Goal: Task Accomplishment & Management: Manage account settings

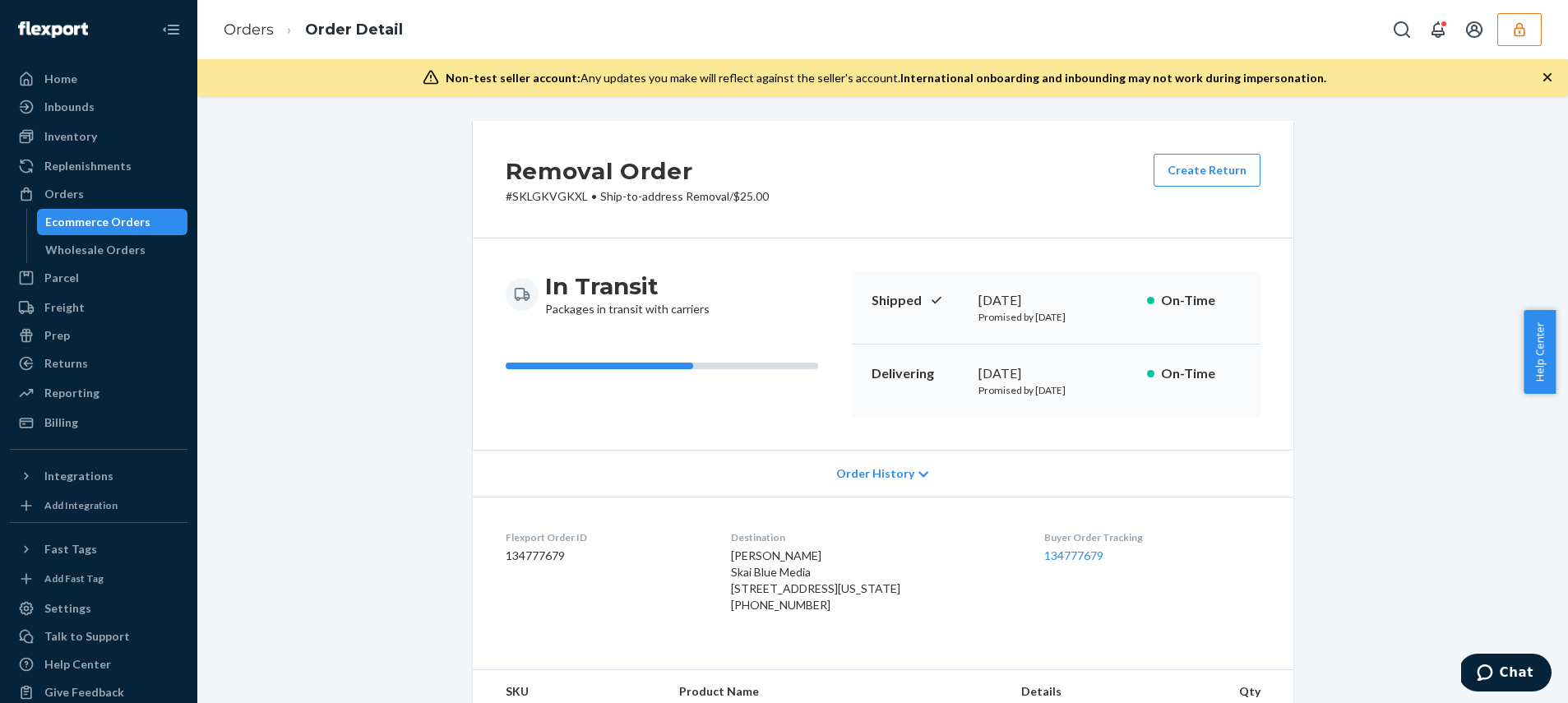
scroll to position [139, 0]
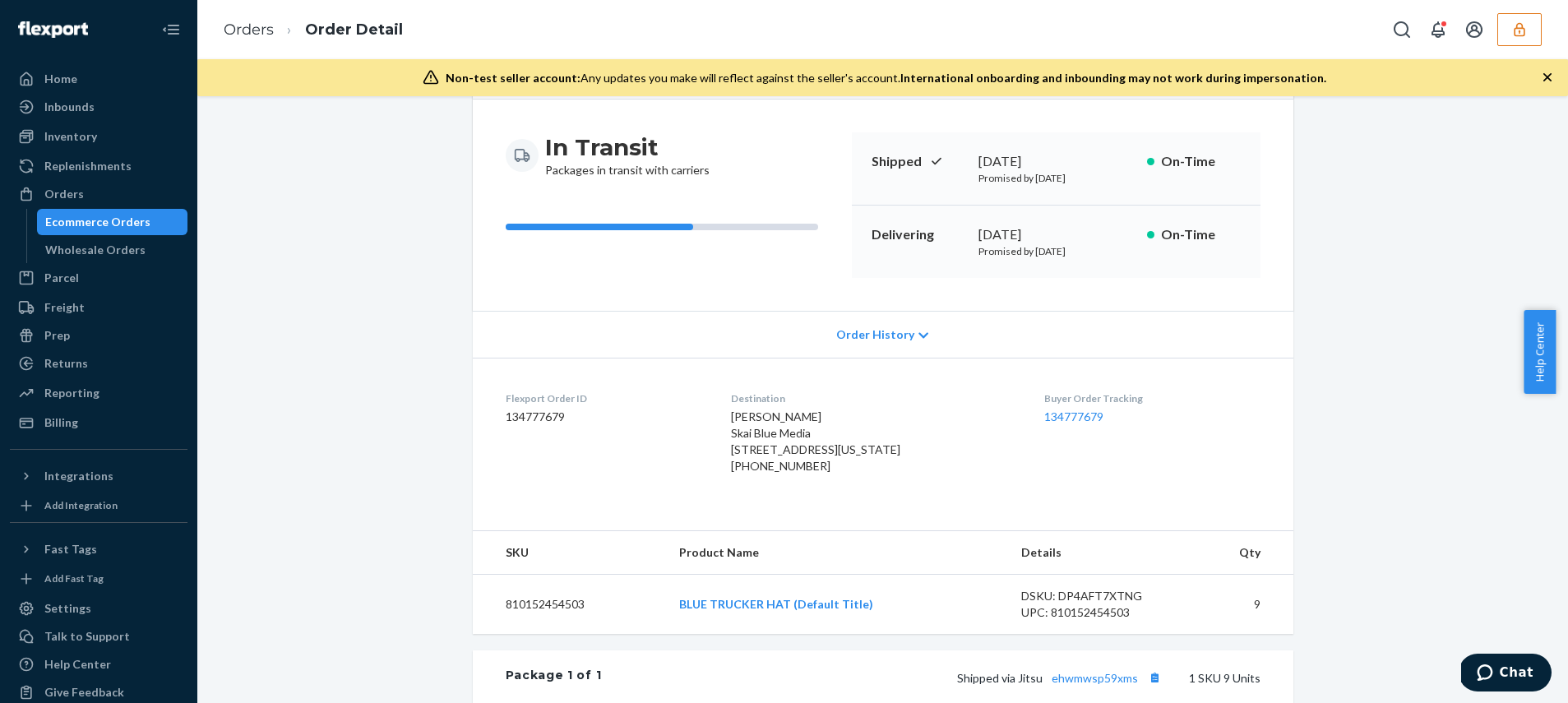
click at [106, 218] on div "Ecommerce Orders" at bounding box center [97, 223] width 105 height 17
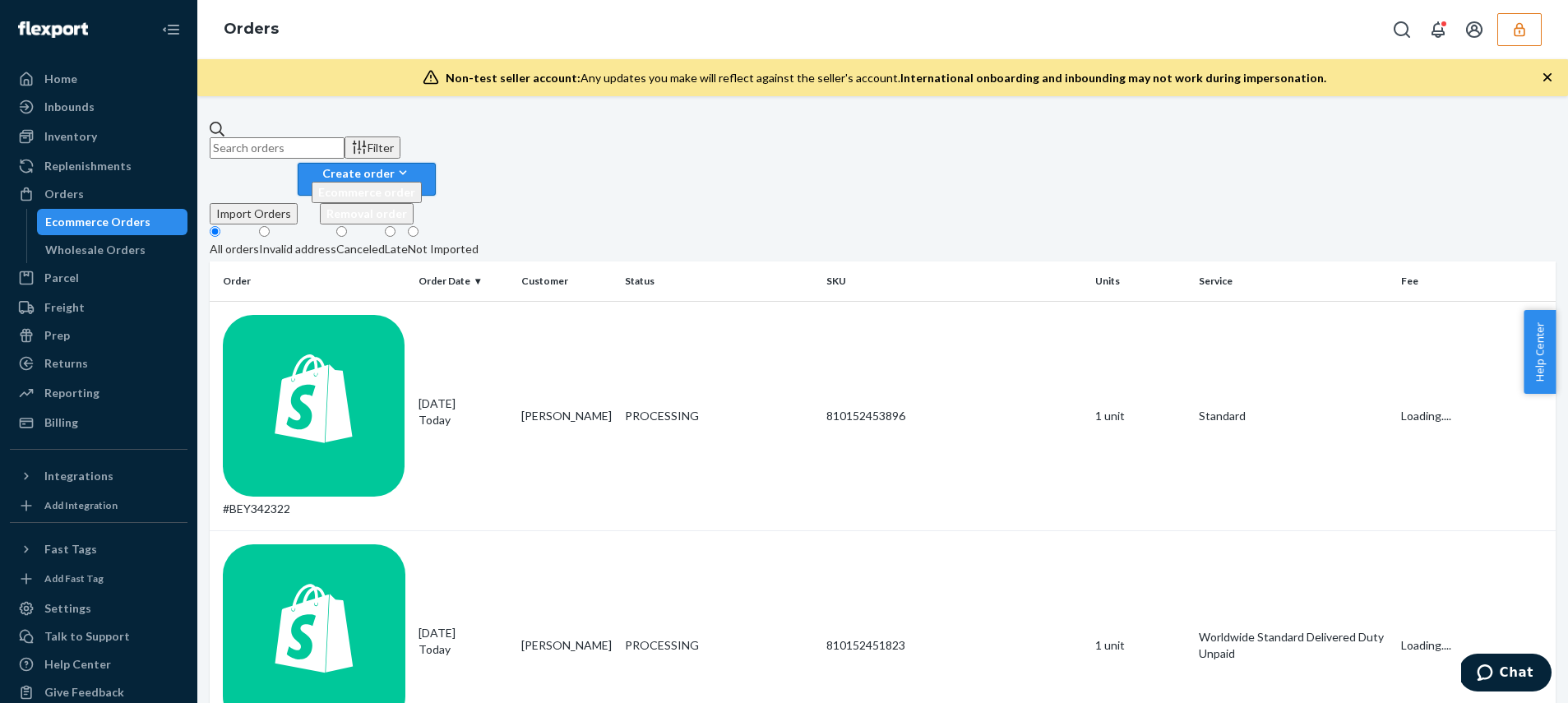
click at [422, 165] on div "Create order" at bounding box center [366, 173] width 110 height 18
click at [407, 217] on span "Removal order" at bounding box center [367, 213] width 81 height 14
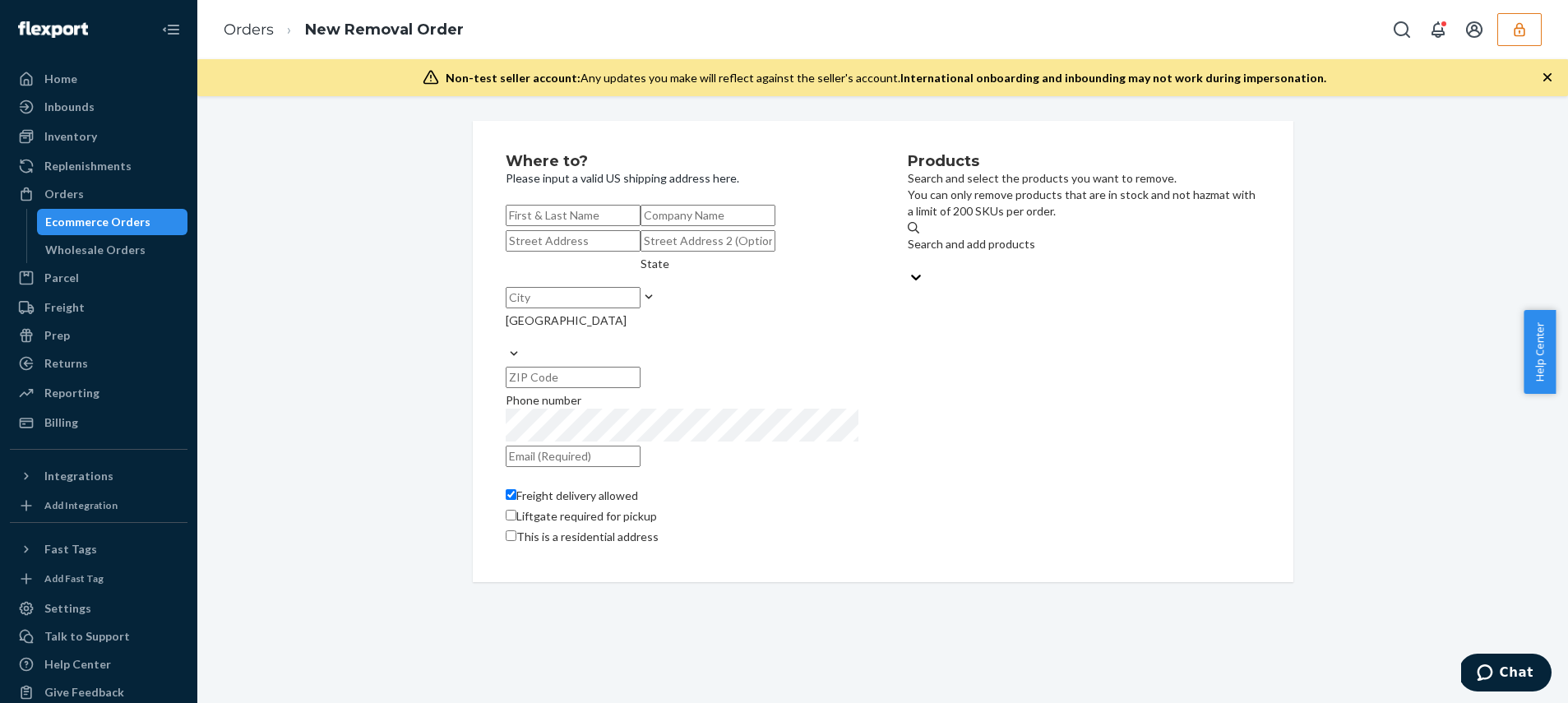
click at [641, 223] on input "text" at bounding box center [573, 215] width 135 height 21
type input "[PERSON_NAME]"
drag, startPoint x: 587, startPoint y: 270, endPoint x: 289, endPoint y: 238, distance: 299.7
click at [290, 238] on div "Where to? Please input a valid US shipping address here. [PERSON_NAME] [STREET_…" at bounding box center [883, 351] width 1346 height 461
type input "Flexport"
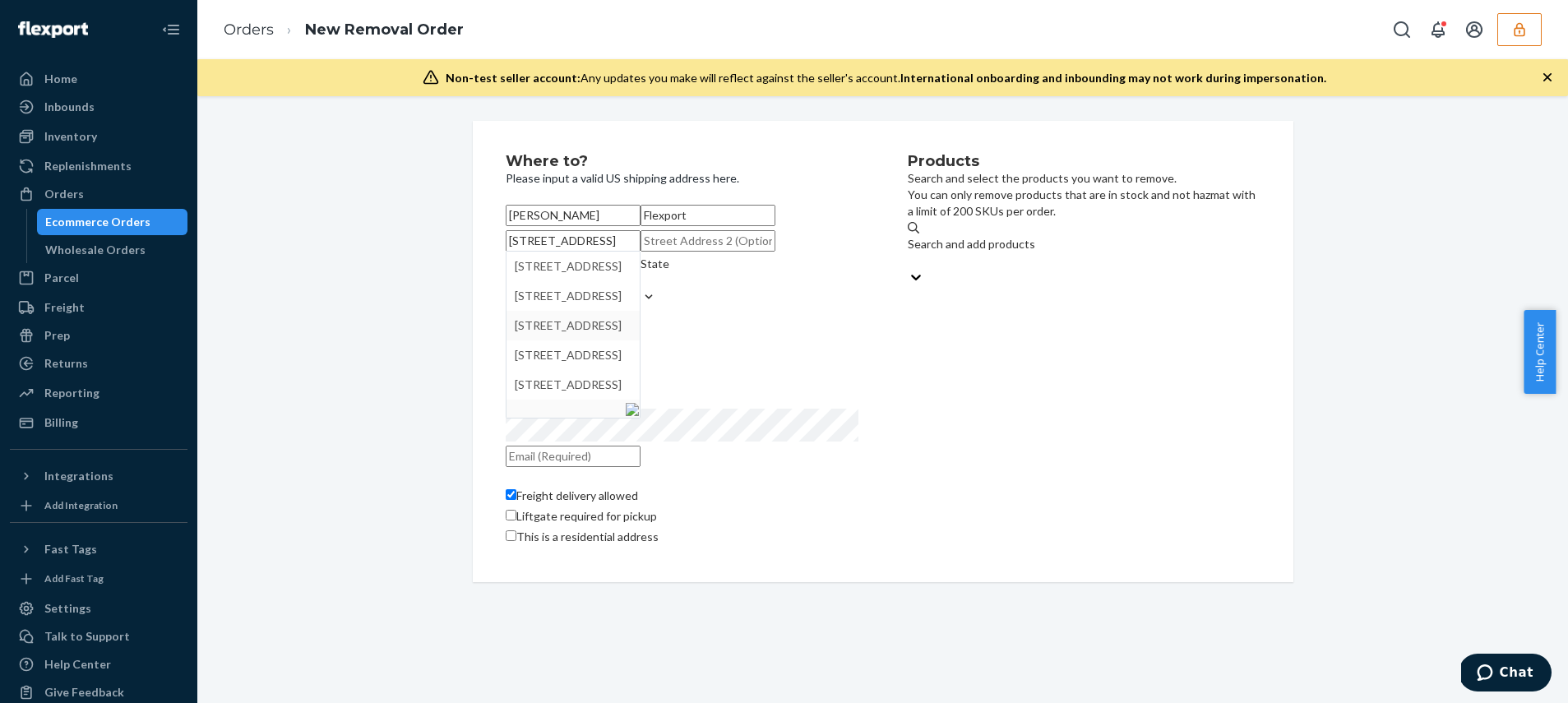
type input "[STREET_ADDRESS]"
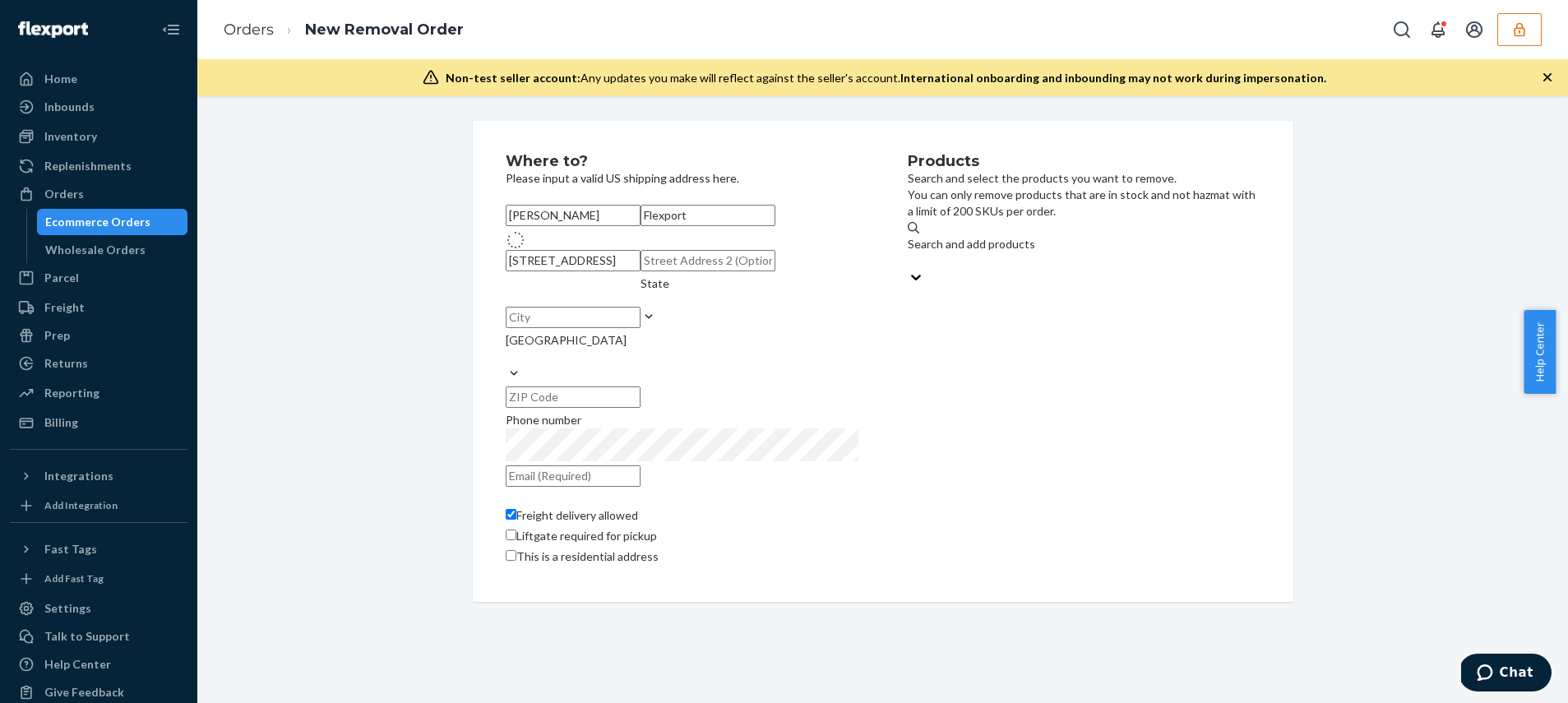
type input "[GEOGRAPHIC_DATA]"
type input "94102"
type input "[STREET_ADDRESS]"
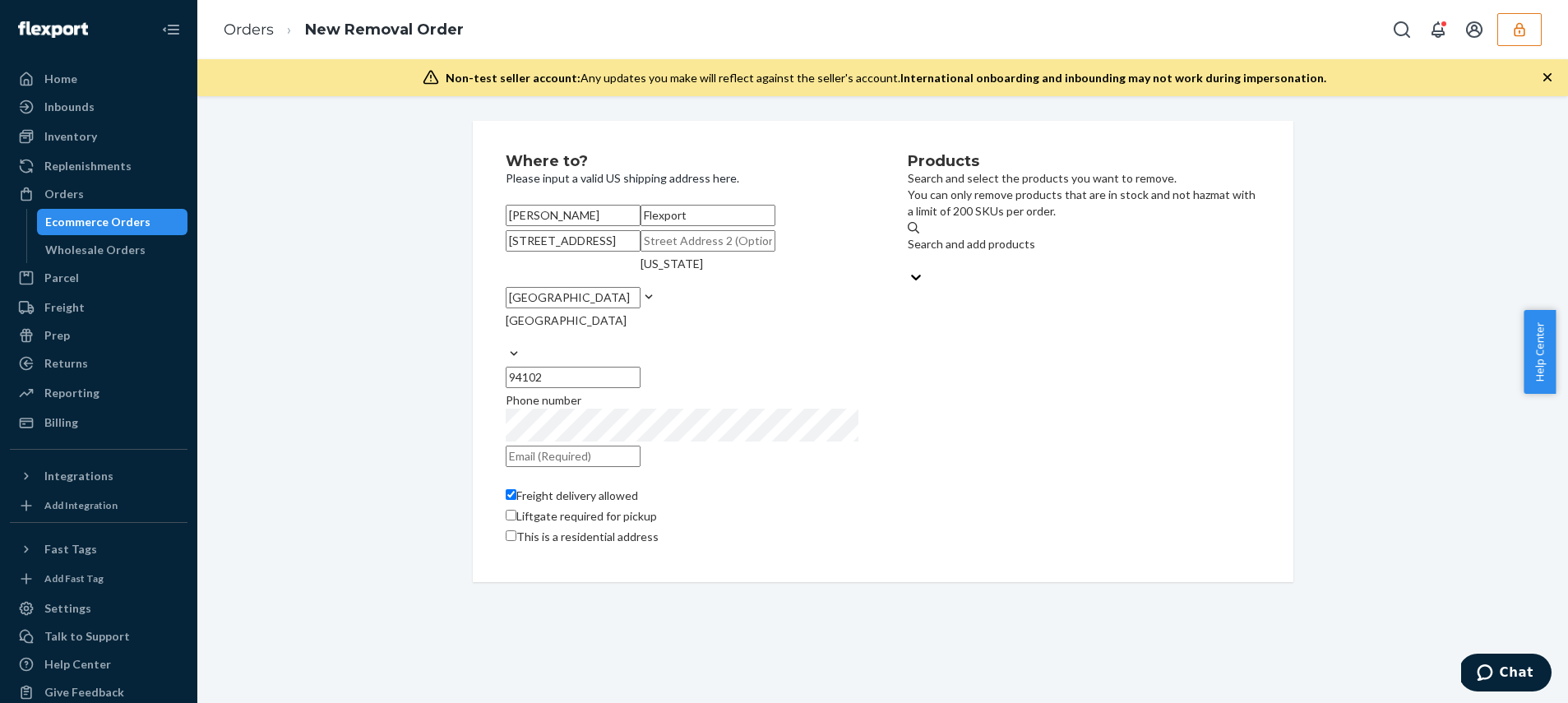
scroll to position [37, 0]
click at [1001, 236] on div "Search and add products" at bounding box center [972, 252] width 128 height 33
click at [910, 253] on input "Search and add products" at bounding box center [909, 261] width 2 height 17
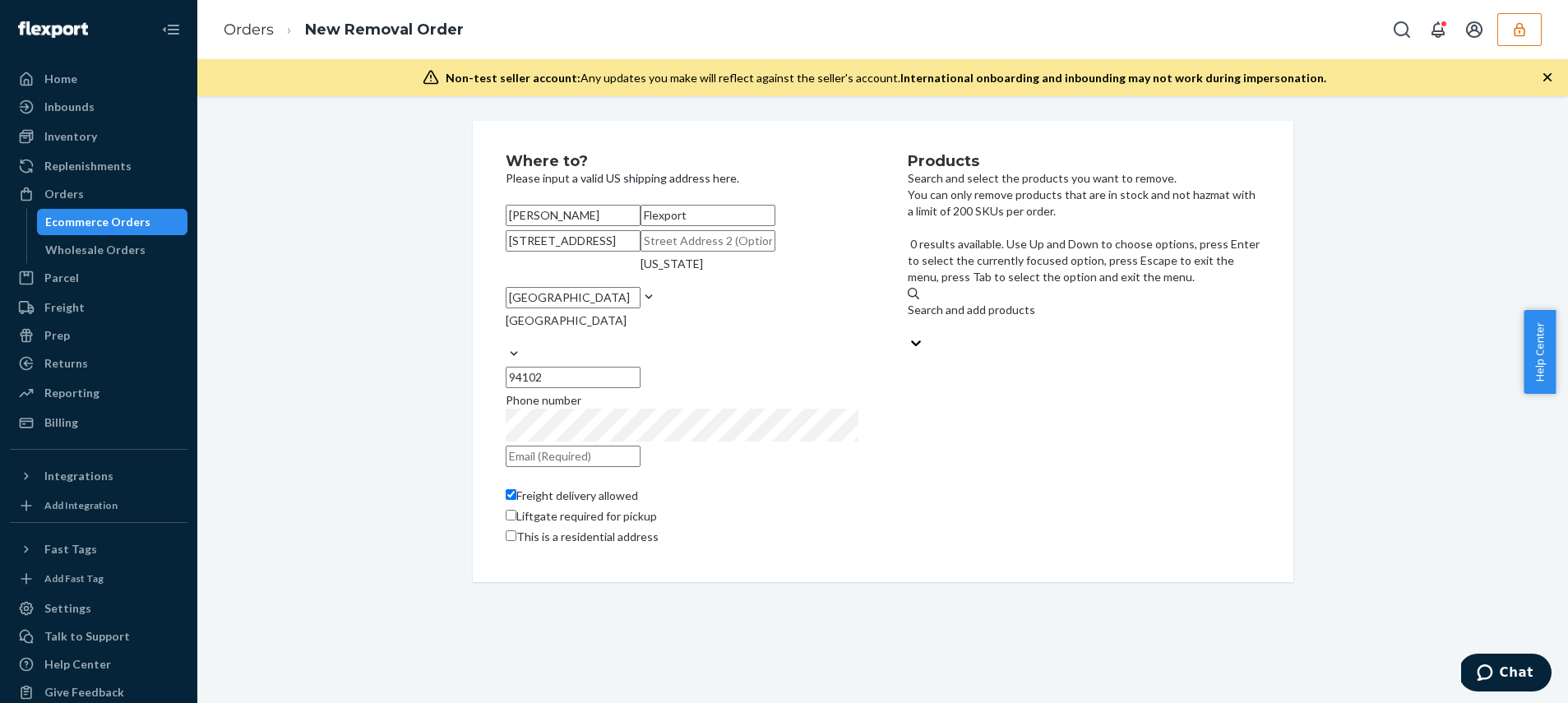
type input "f"
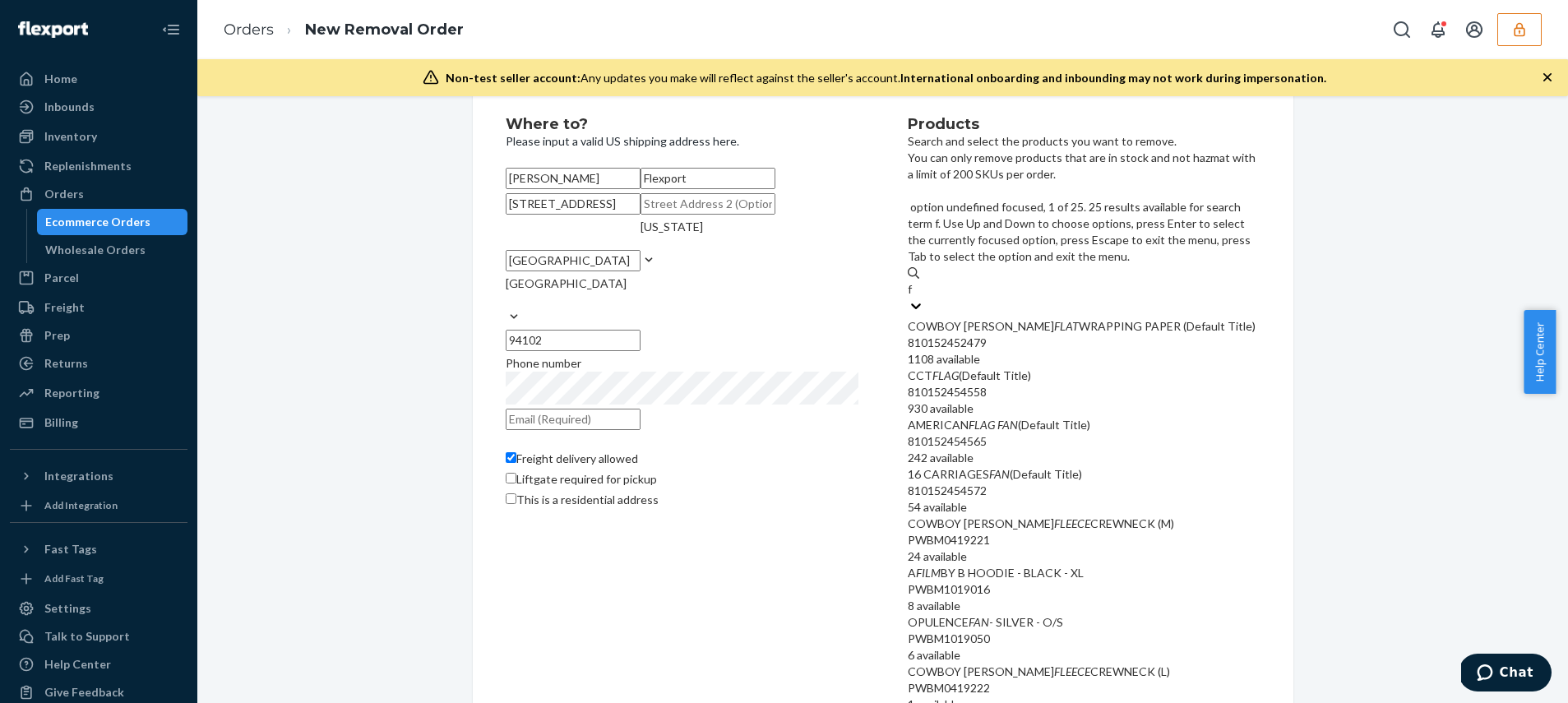
click at [1026, 318] on div "COWBOY [PERSON_NAME] FLAT WRAPPING PAPER (Default Title)" at bounding box center [1084, 327] width 353 height 17
click at [914, 281] on input "f" at bounding box center [910, 290] width 6 height 17
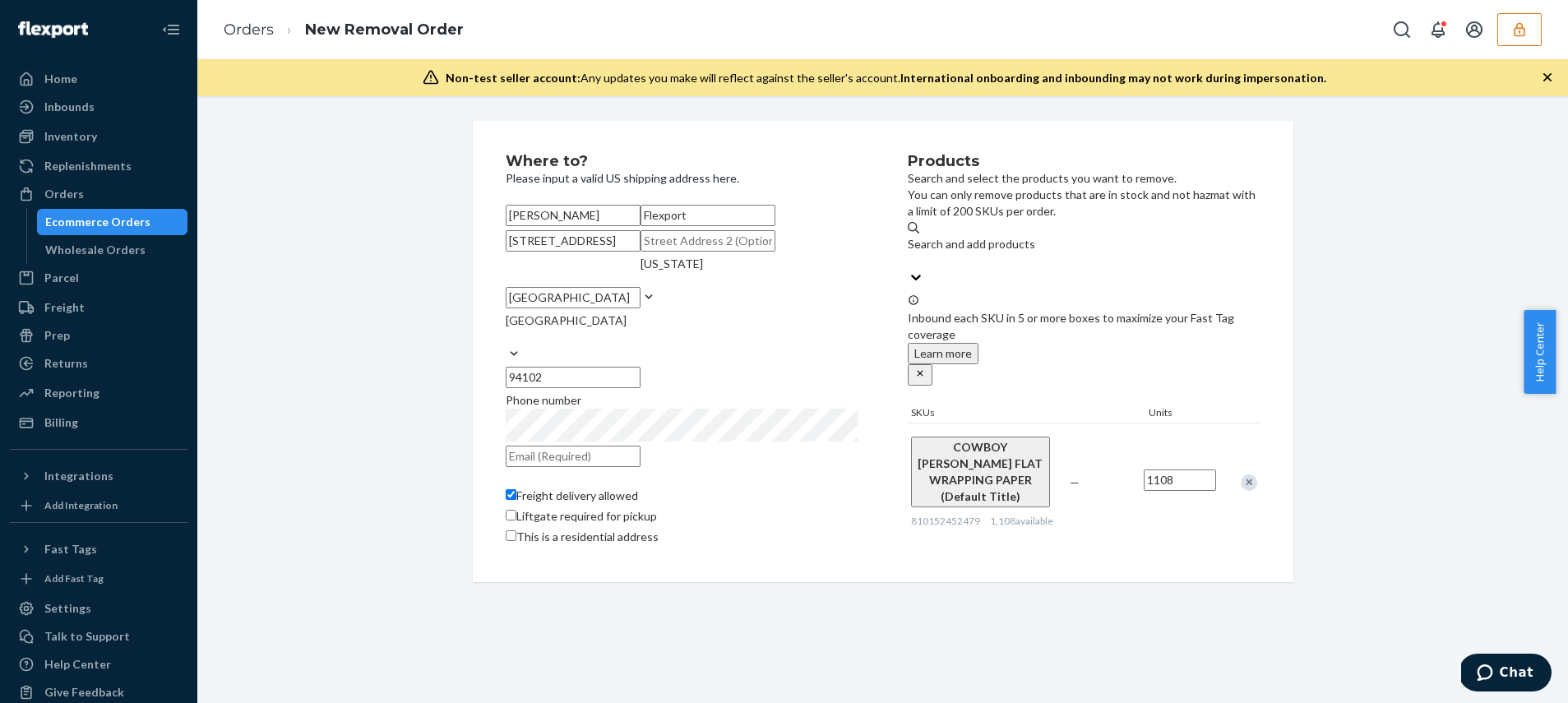
click at [1190, 470] on input "1108" at bounding box center [1180, 480] width 72 height 21
type input "4"
click at [1106, 507] on div "Products Search and select the products you want to remove. You can only remove…" at bounding box center [1084, 351] width 353 height 396
click at [1080, 442] on div "Products Search and select the products you want to remove. You can only remove…" at bounding box center [1084, 351] width 353 height 396
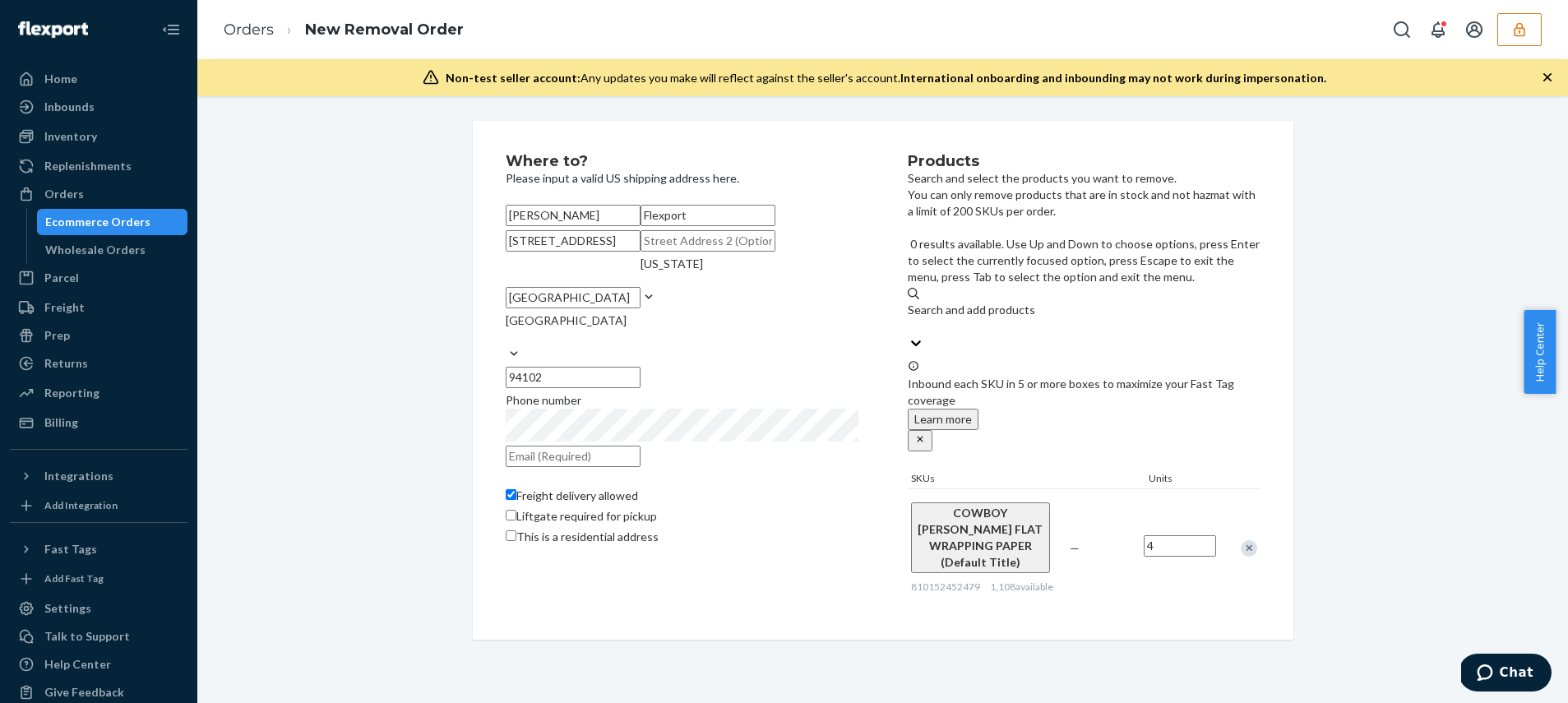
click at [1050, 302] on div "Search and add products" at bounding box center [1084, 310] width 353 height 17
click at [910, 318] on input "0 results available. Use Up and Down to choose options, press Enter to select t…" at bounding box center [909, 327] width 2 height 17
type input "f"
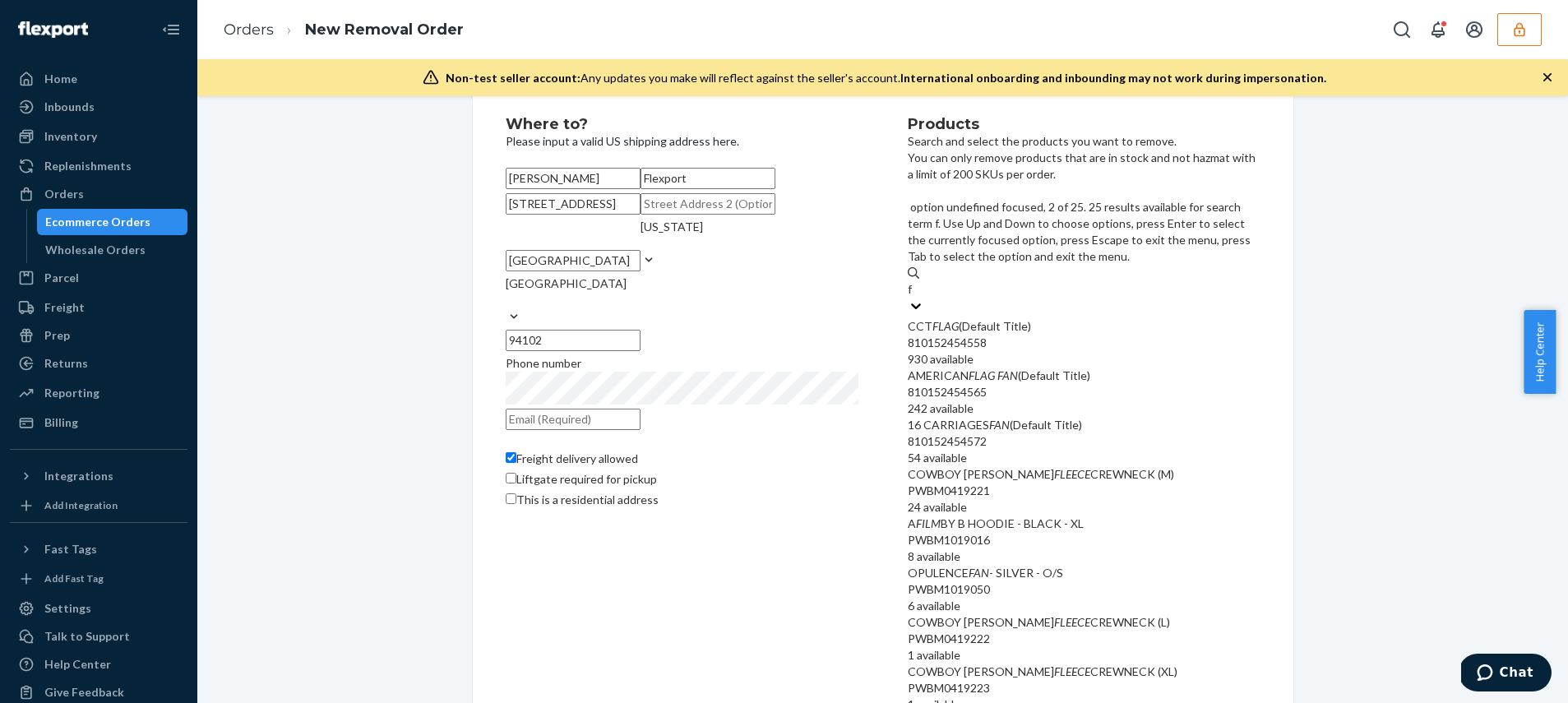
click at [1042, 368] on div "AMERICAN FLAG FAN (Default Title)" at bounding box center [1084, 376] width 353 height 17
click at [914, 297] on input "f" at bounding box center [910, 290] width 6 height 17
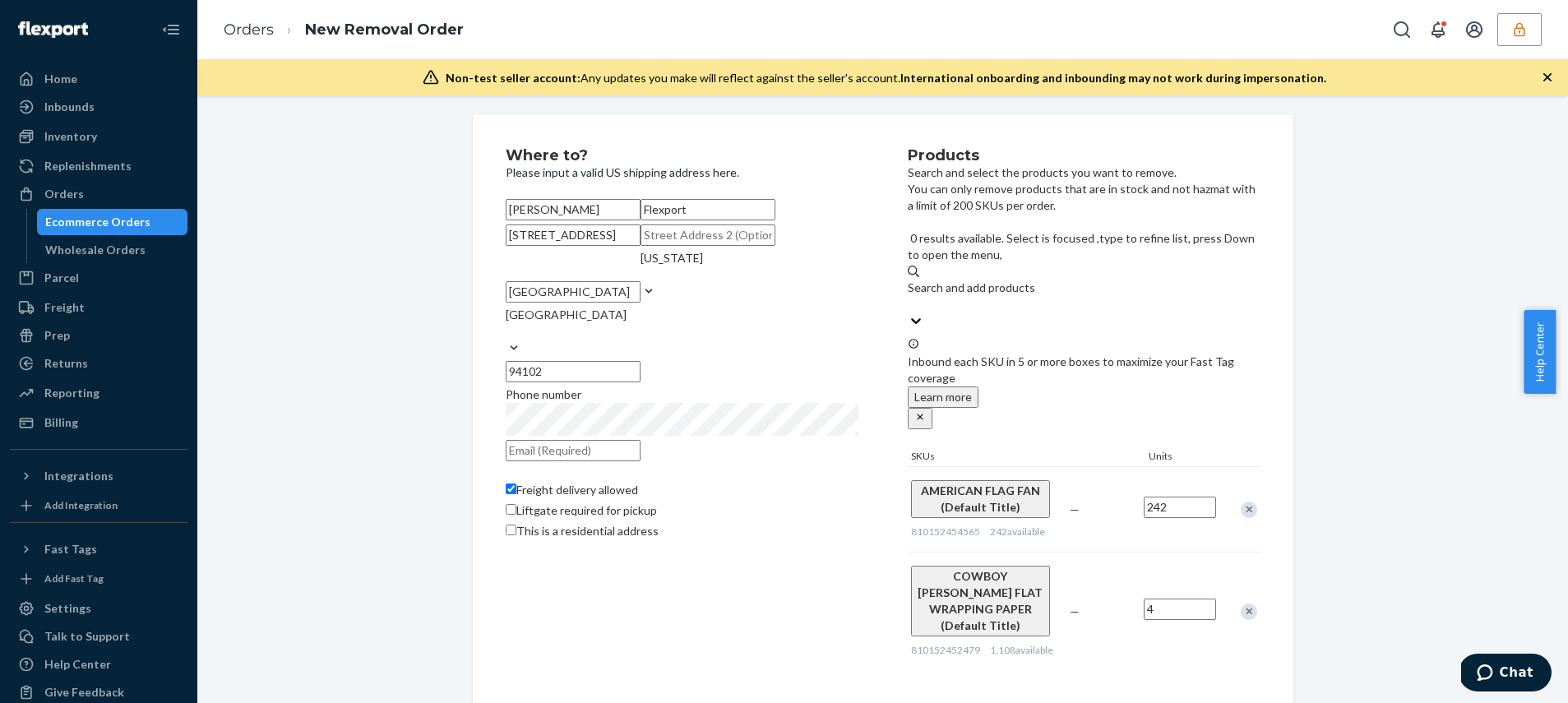
click at [1184, 496] on input "242" at bounding box center [1180, 506] width 72 height 21
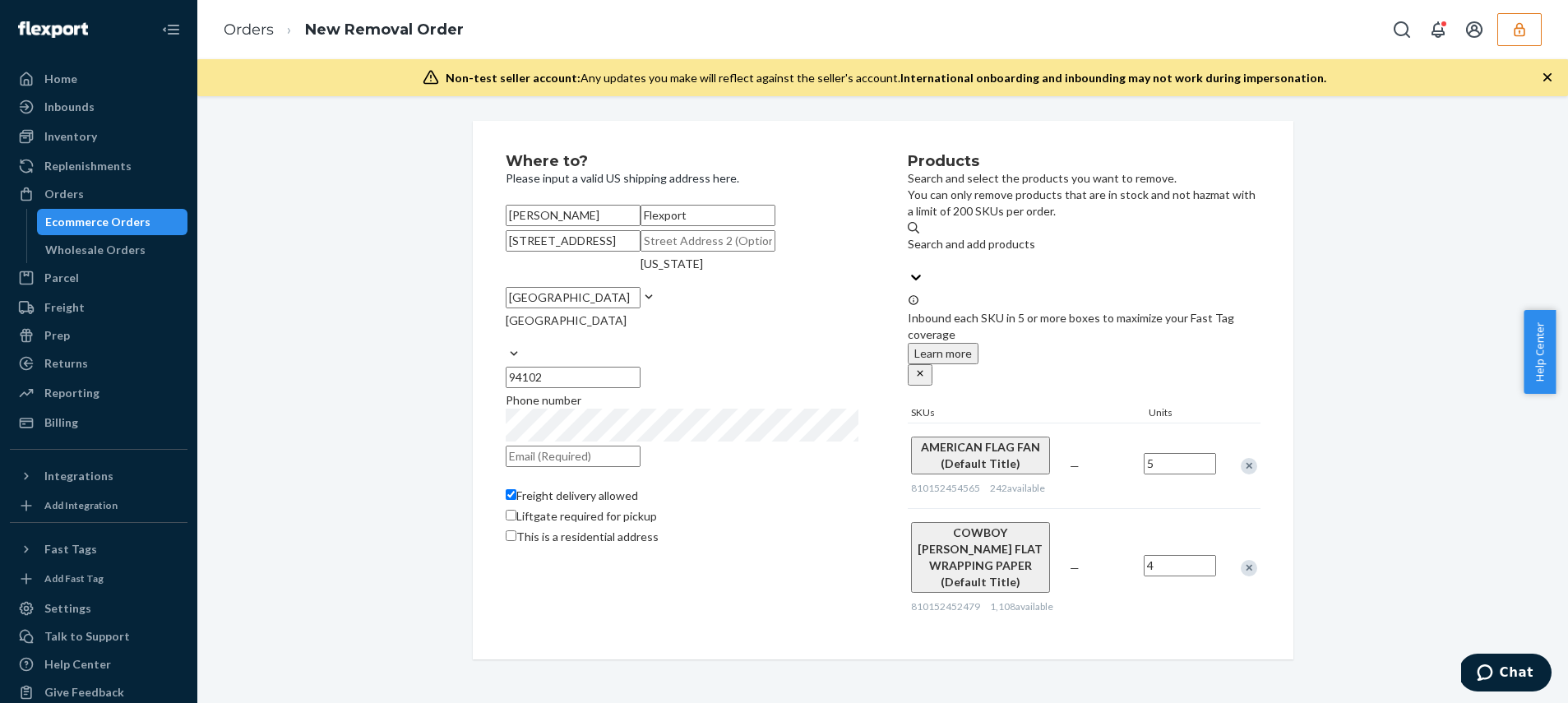
type input "5"
drag, startPoint x: 1008, startPoint y: 626, endPoint x: 1002, endPoint y: 614, distance: 13.4
click at [1009, 626] on div "Products Search and select the products you want to remove. You can only remove…" at bounding box center [1084, 390] width 353 height 473
click at [935, 553] on div "Products Search and select the products you want to remove. You can only remove…" at bounding box center [1084, 390] width 353 height 473
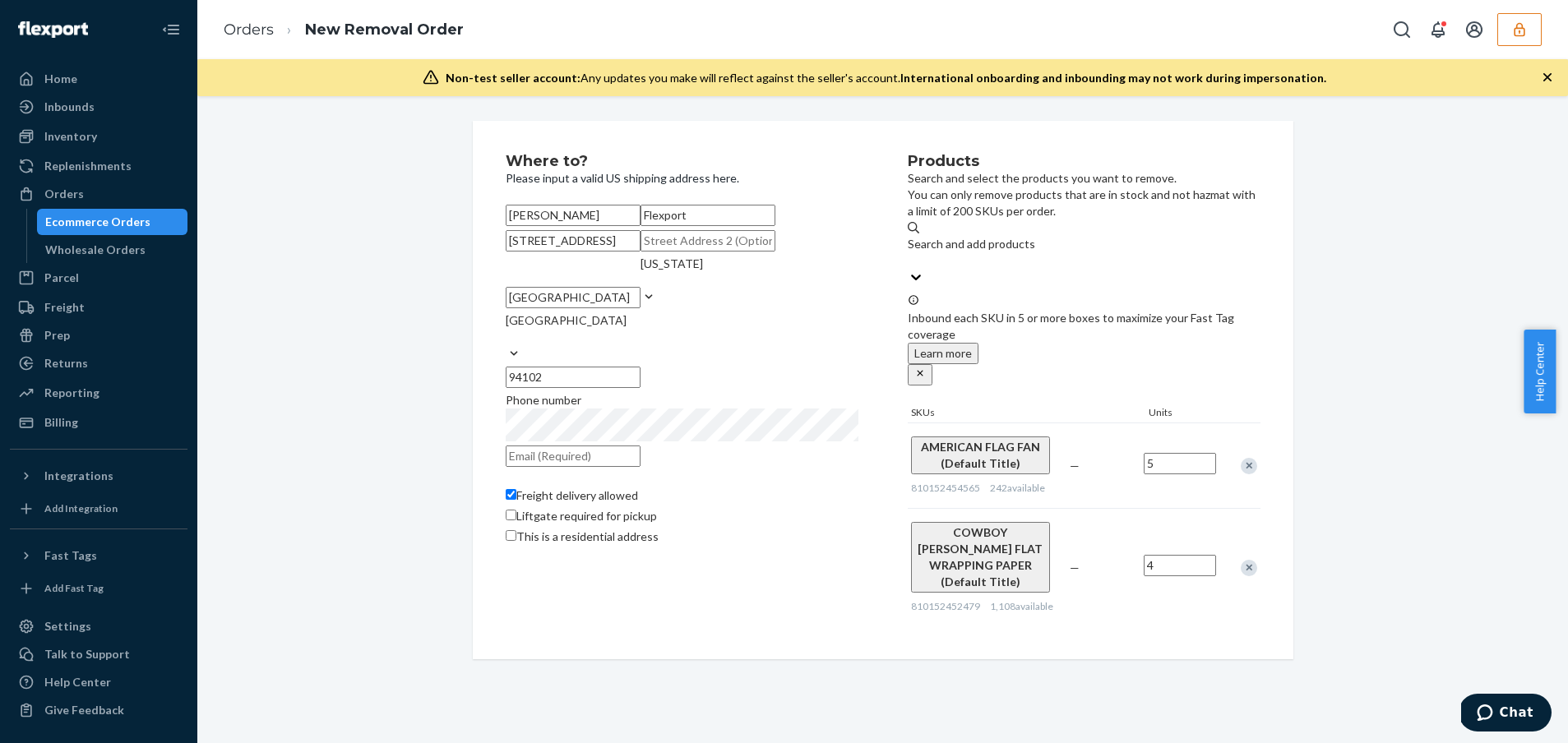
click at [610, 467] on input "text" at bounding box center [573, 456] width 135 height 21
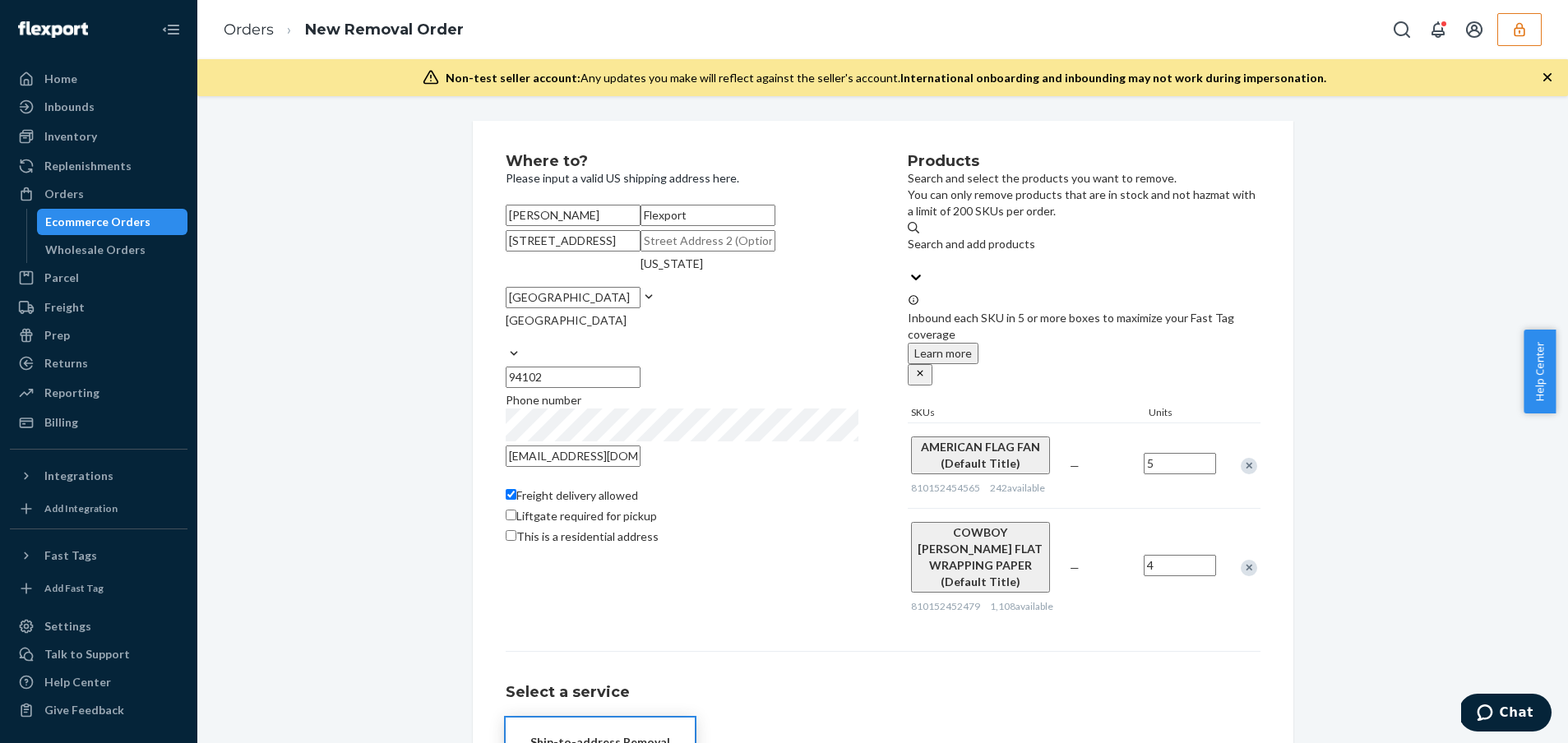
type input "[EMAIL_ADDRESS][DOMAIN_NAME]"
click at [934, 572] on div "Products Search and select the products you want to remove. You can only remove…" at bounding box center [1084, 390] width 353 height 473
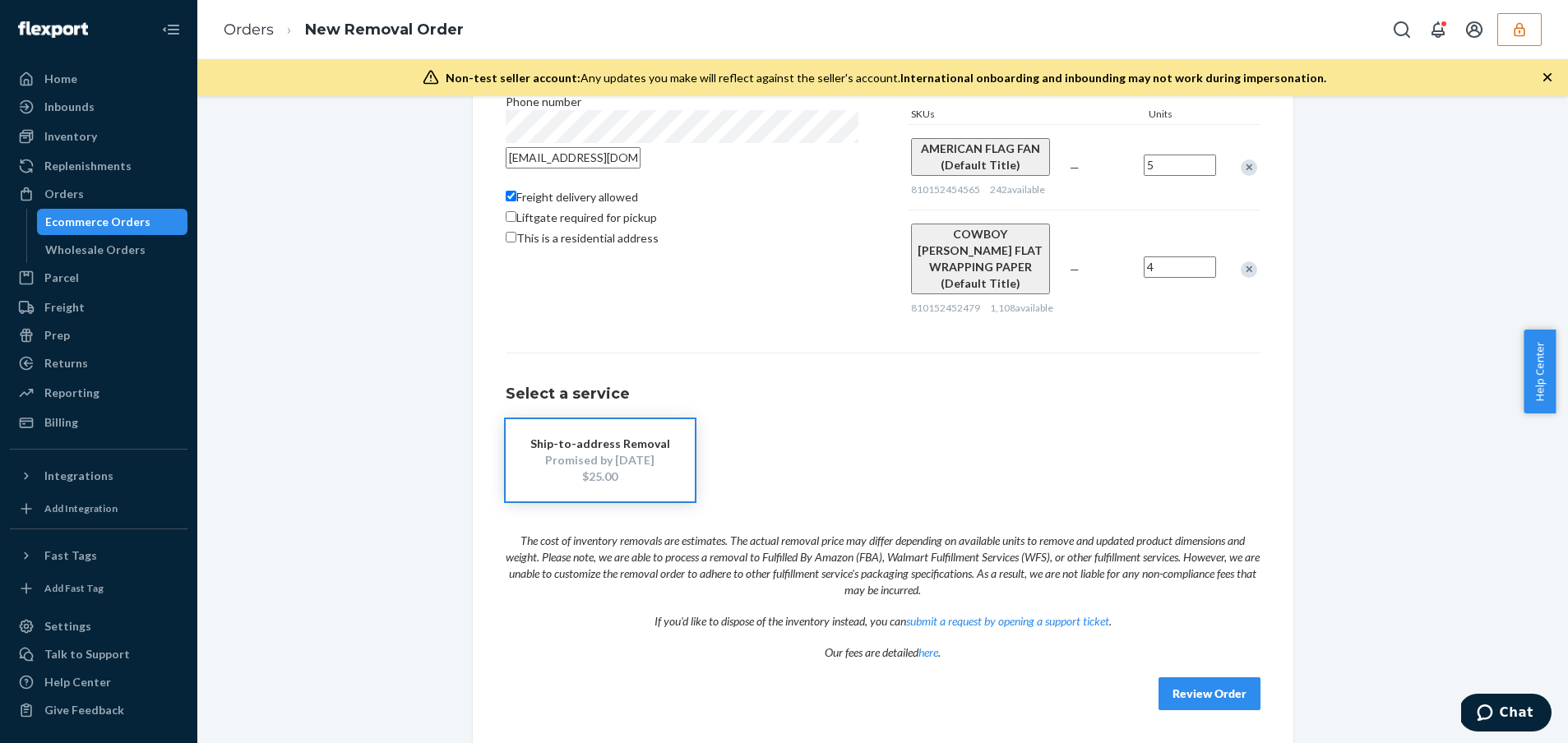
click at [1203, 702] on button "Review Order" at bounding box center [1209, 693] width 102 height 33
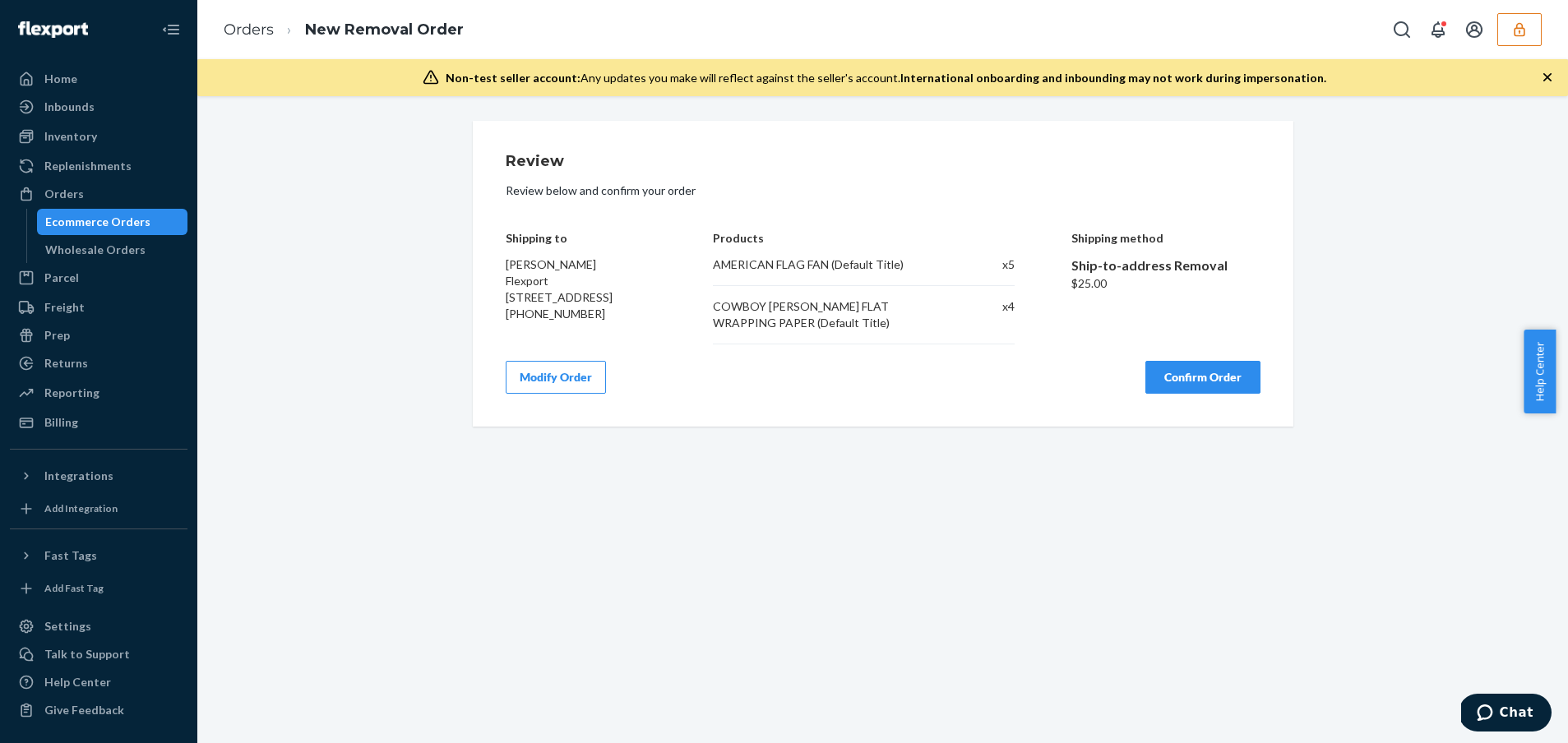
click at [532, 379] on button "Modify Order" at bounding box center [555, 377] width 100 height 33
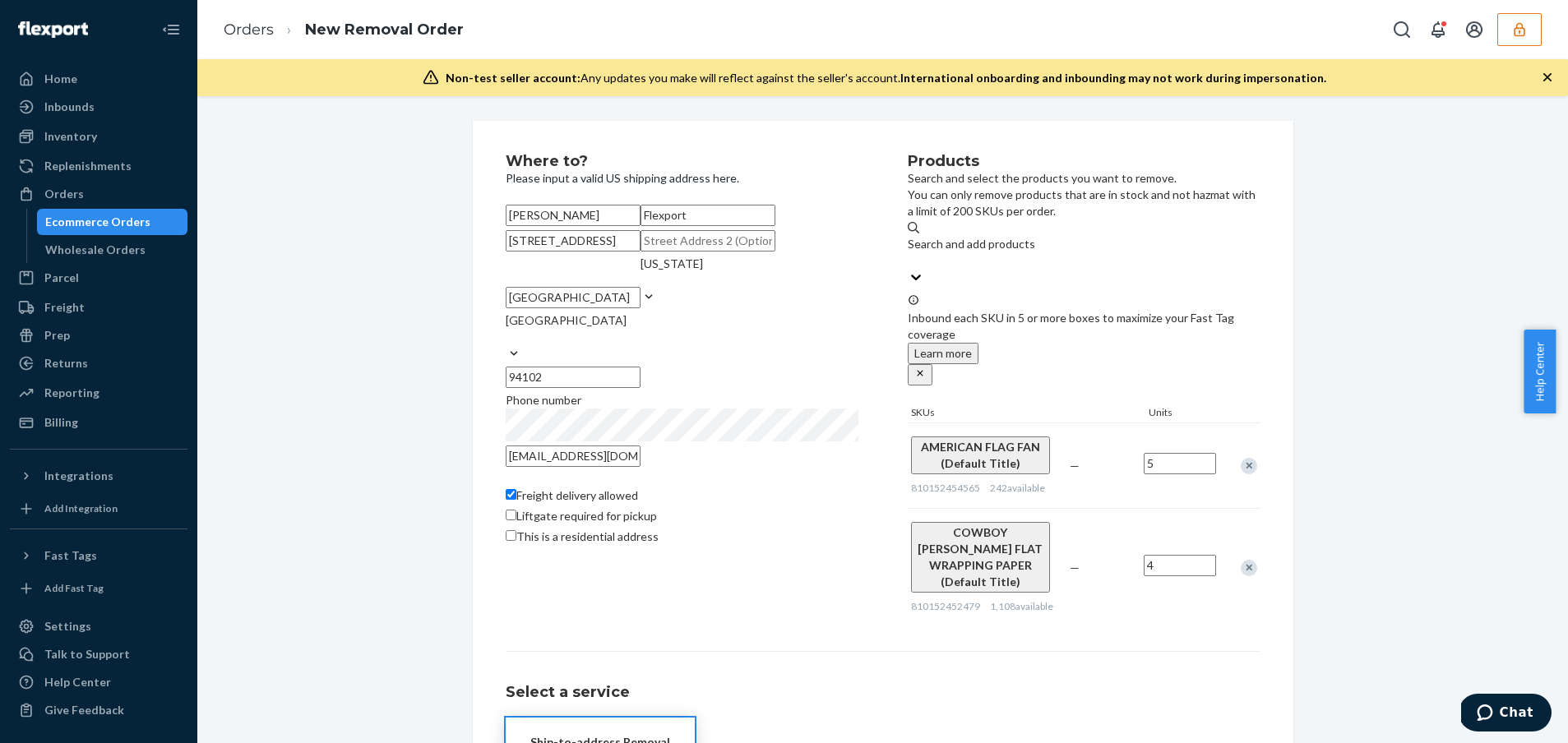
click at [90, 225] on div "Ecommerce Orders" at bounding box center [97, 222] width 105 height 17
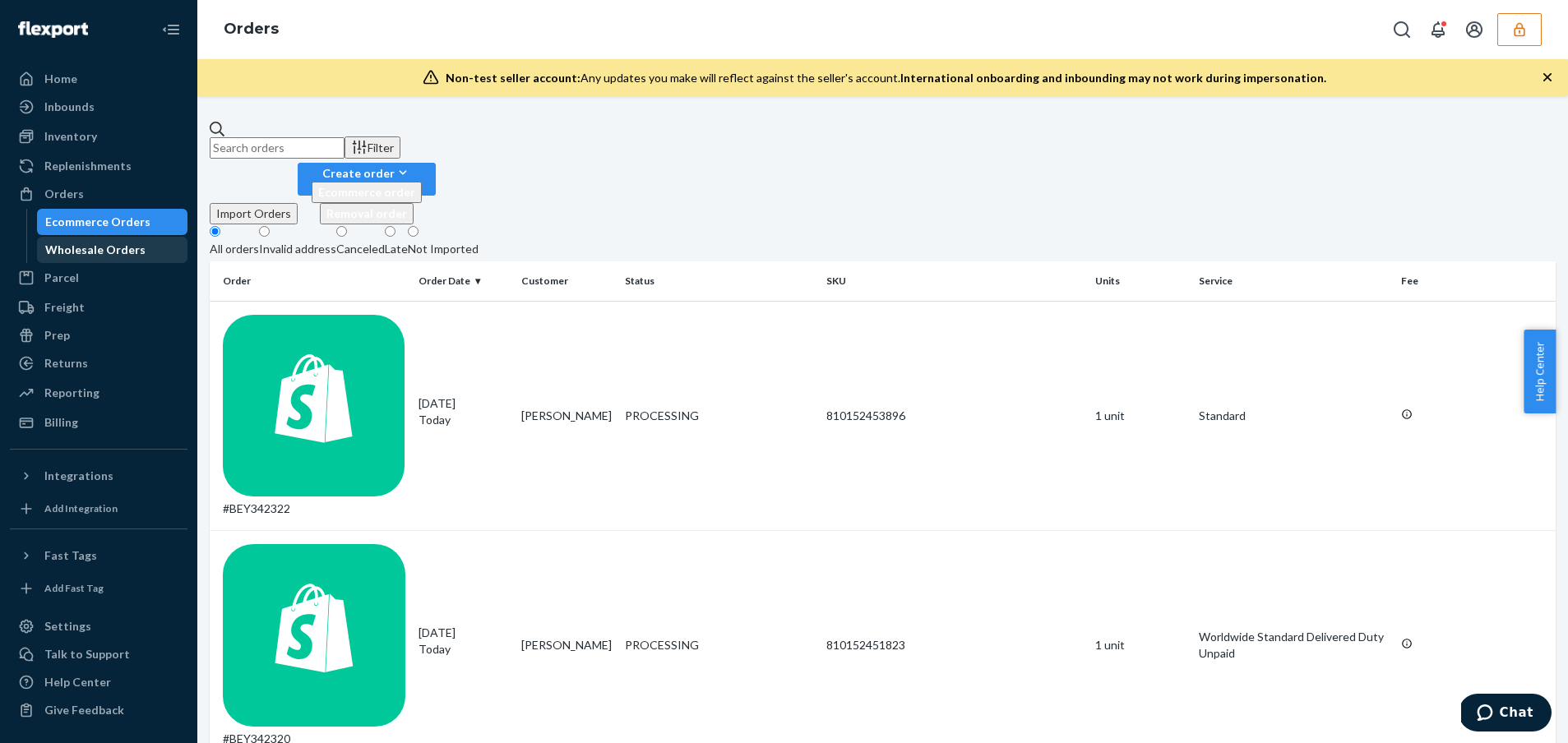
click at [142, 259] on div "Wholesale Orders" at bounding box center [113, 249] width 148 height 23
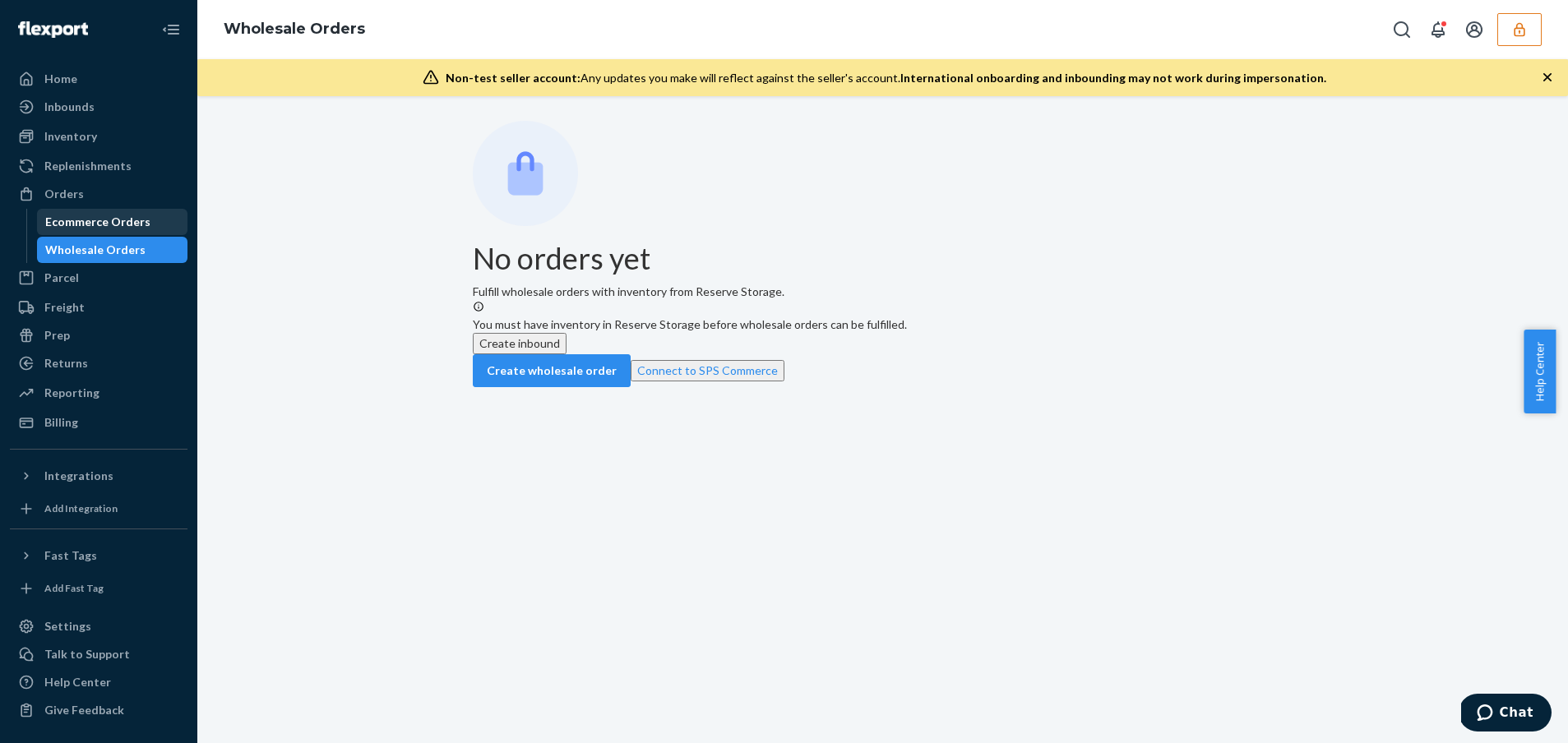
click at [121, 221] on div "Ecommerce Orders" at bounding box center [97, 222] width 105 height 17
